Goal: Information Seeking & Learning: Get advice/opinions

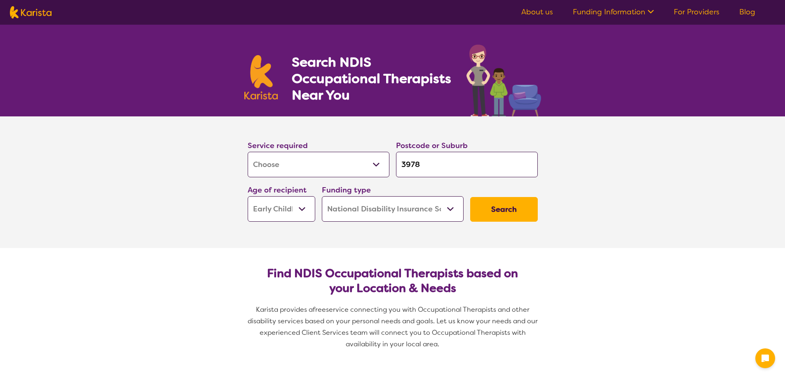
select select "[MEDICAL_DATA]"
select select "EC"
select select "NDIS"
select select "[MEDICAL_DATA]"
select select "EC"
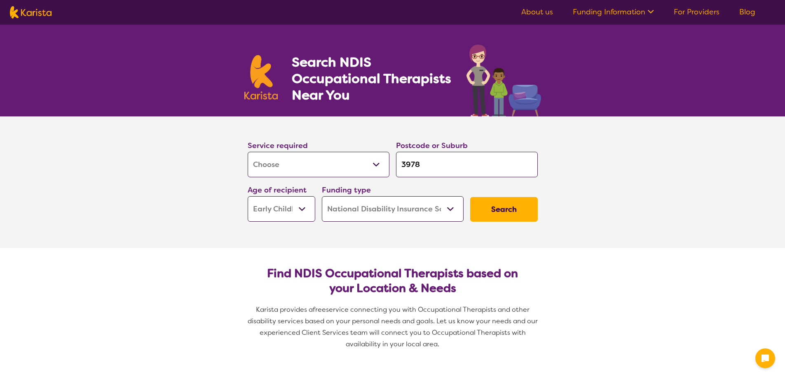
select select "NDIS"
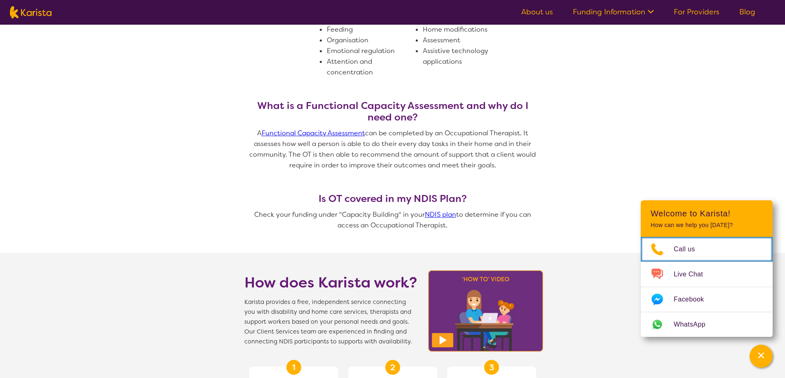
scroll to position [618, 0]
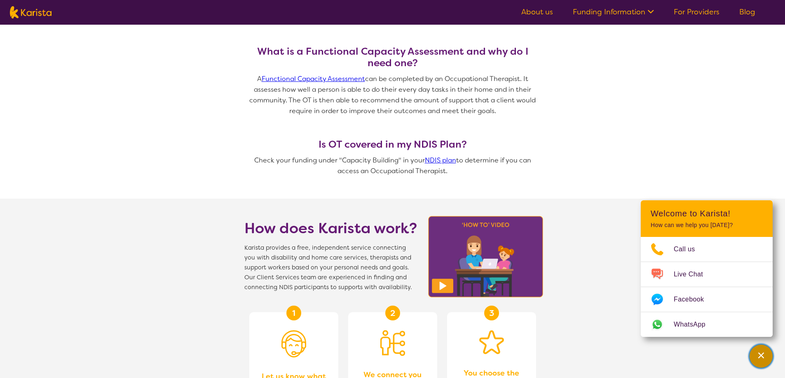
click at [759, 354] on icon "Channel Menu" at bounding box center [761, 356] width 8 height 8
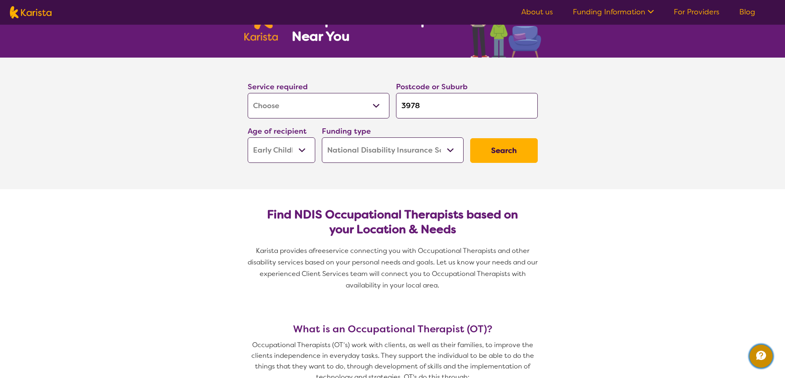
scroll to position [0, 0]
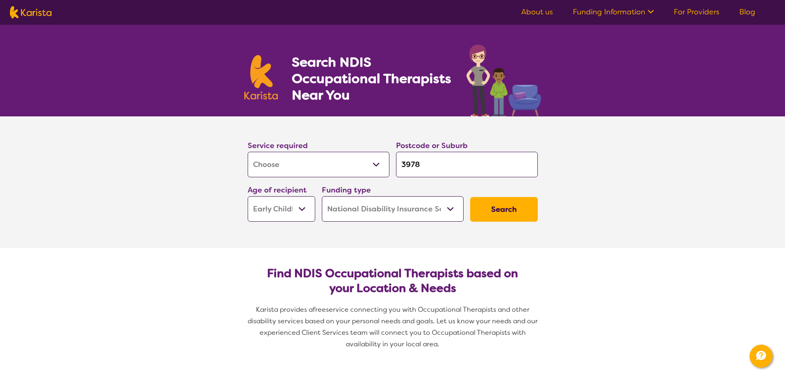
click at [441, 167] on input "3978" at bounding box center [467, 165] width 142 height 26
type input "397"
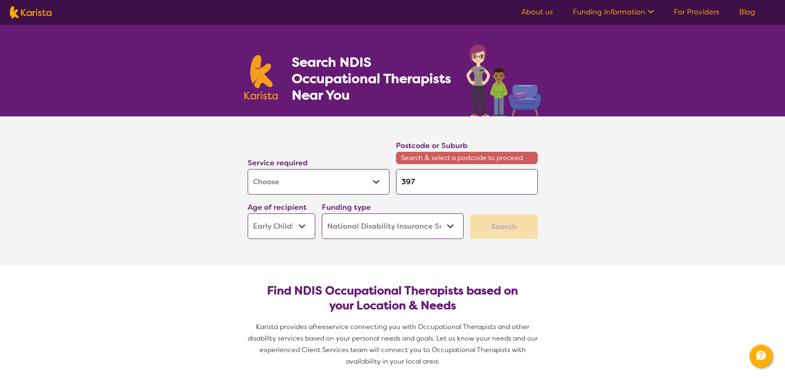
type input "39"
type input "3"
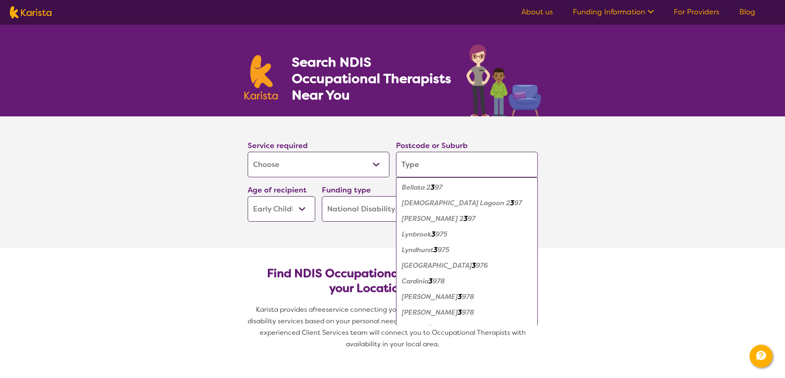
type input "3"
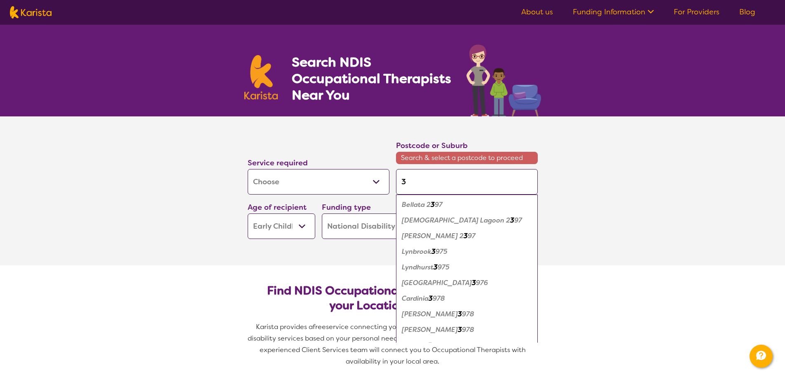
type input "31"
type input "317"
type input "3174"
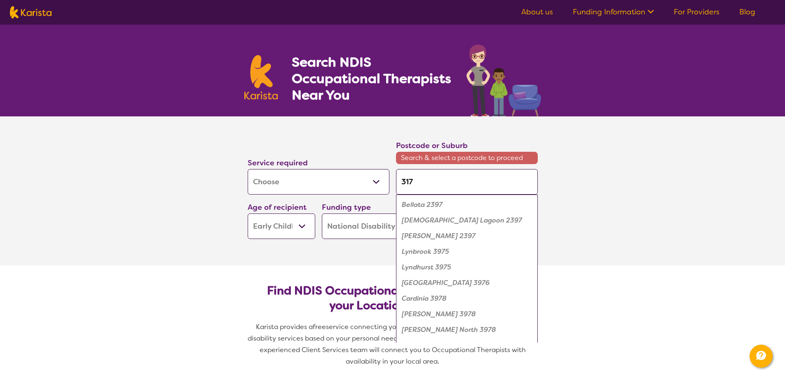
type input "3174"
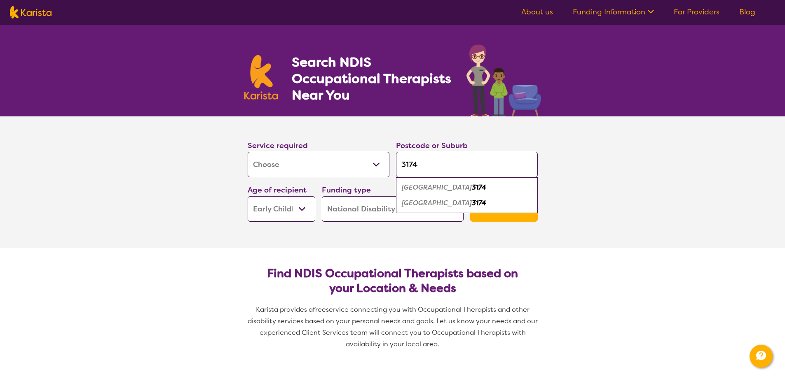
type input "317"
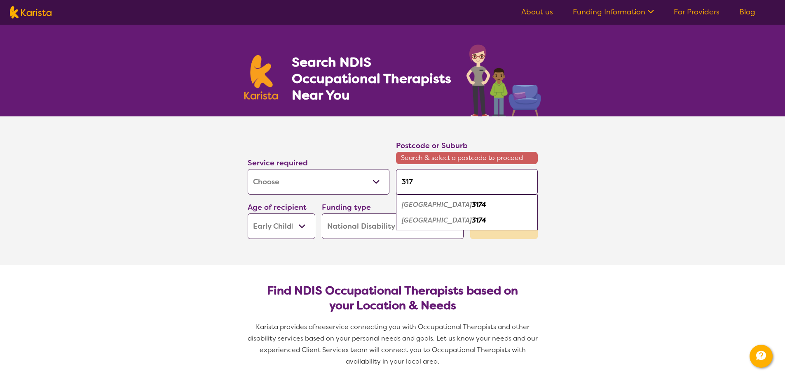
type input "3175"
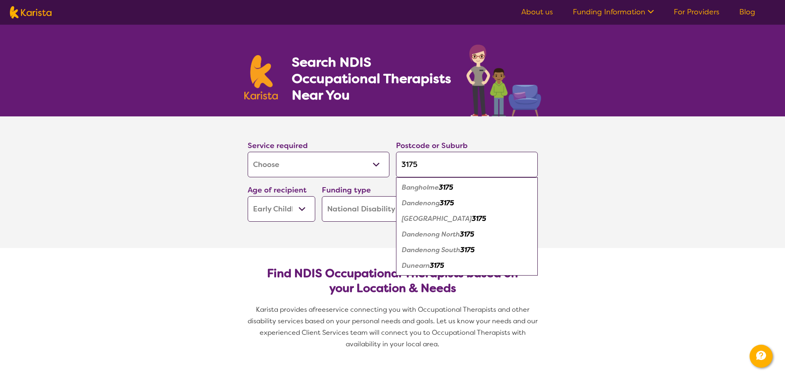
type input "3175"
click at [433, 205] on em "Dandenong" at bounding box center [421, 203] width 38 height 9
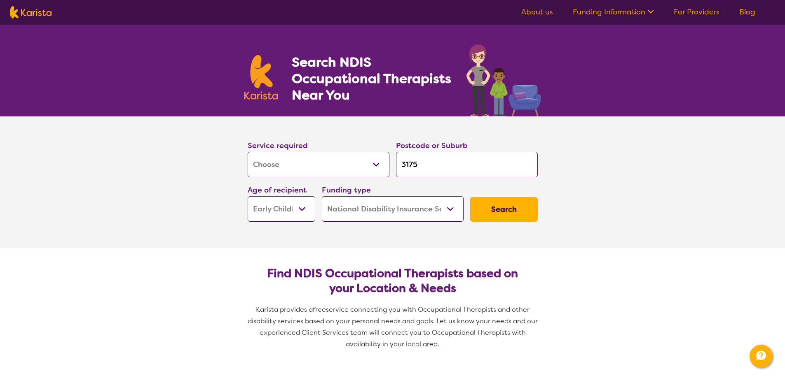
click at [440, 213] on select "Home Care Package (HCP) National Disability Insurance Scheme (NDIS) I don't know" at bounding box center [393, 209] width 142 height 26
select select "i-don-t-know"
click at [322, 196] on select "Home Care Package (HCP) National Disability Insurance Scheme (NDIS) I don't know" at bounding box center [393, 209] width 142 height 26
select select "i-don-t-know"
click at [626, 227] on section "Service required Allied Health Assistant Assessment ([MEDICAL_DATA] or [MEDICAL…" at bounding box center [392, 183] width 785 height 132
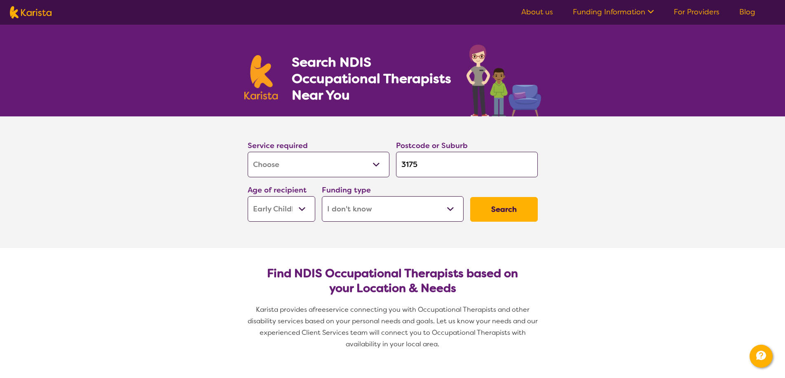
click at [520, 201] on button "Search" at bounding box center [504, 209] width 68 height 25
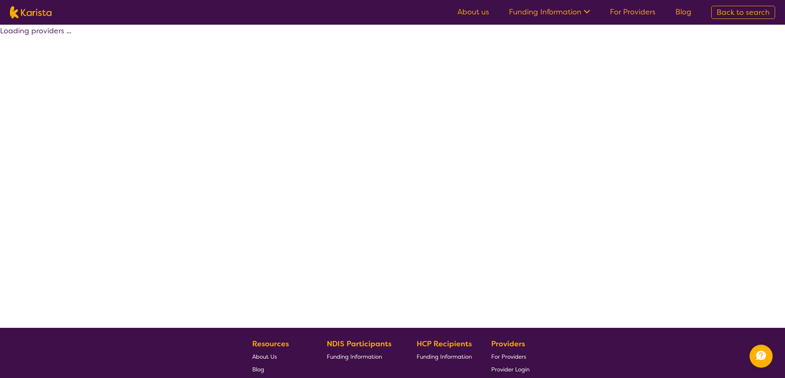
select select "[MEDICAL_DATA]"
select select "EC"
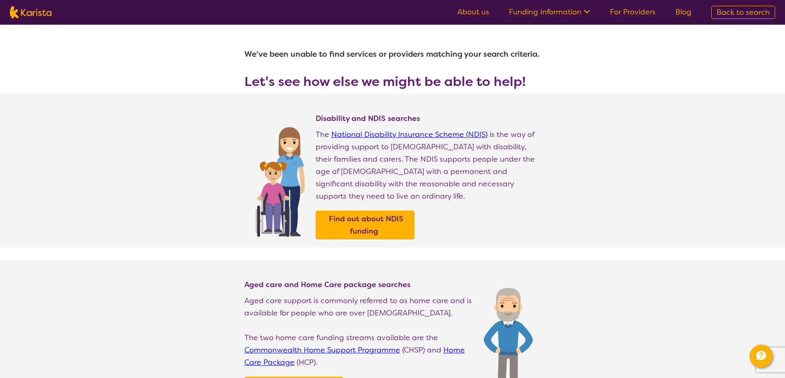
select select "[MEDICAL_DATA]"
select select "EC"
select select "i-don-t-know"
select select "[MEDICAL_DATA]"
select select "EC"
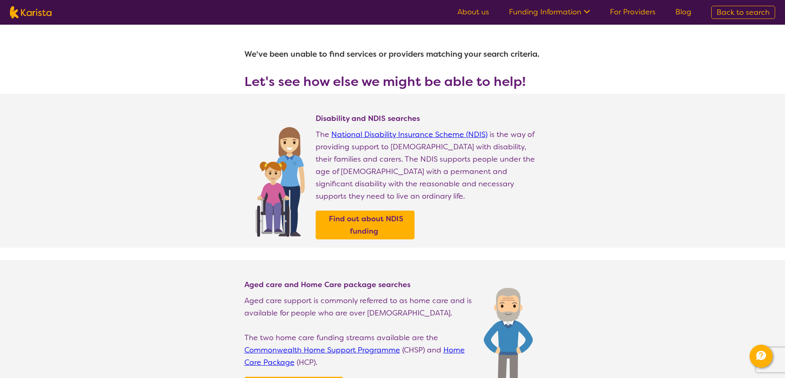
select select "i-don-t-know"
